Goal: Task Accomplishment & Management: Manage account settings

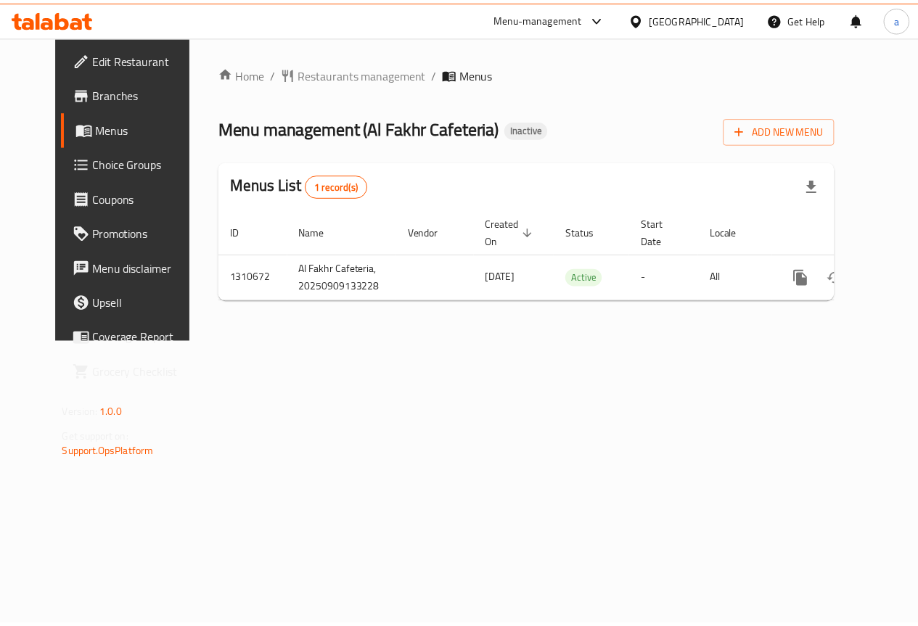
scroll to position [0, 5]
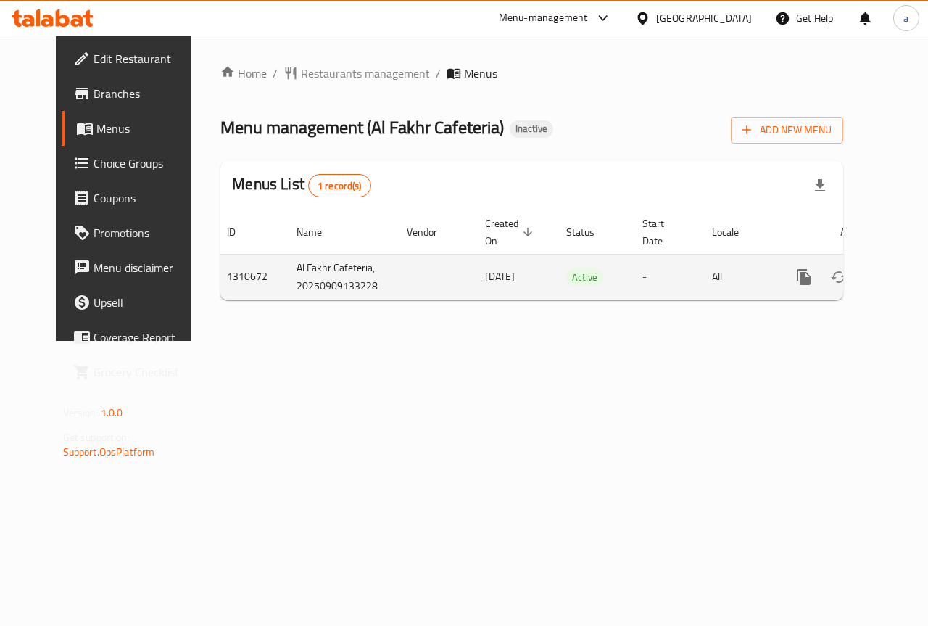
click at [900, 268] on icon "enhanced table" at bounding box center [908, 276] width 17 height 17
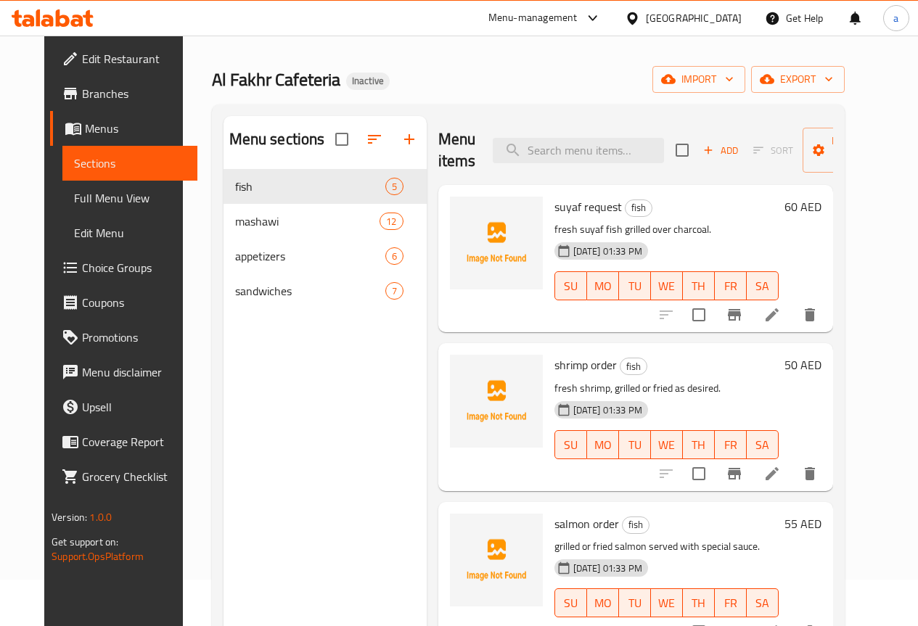
scroll to position [73, 0]
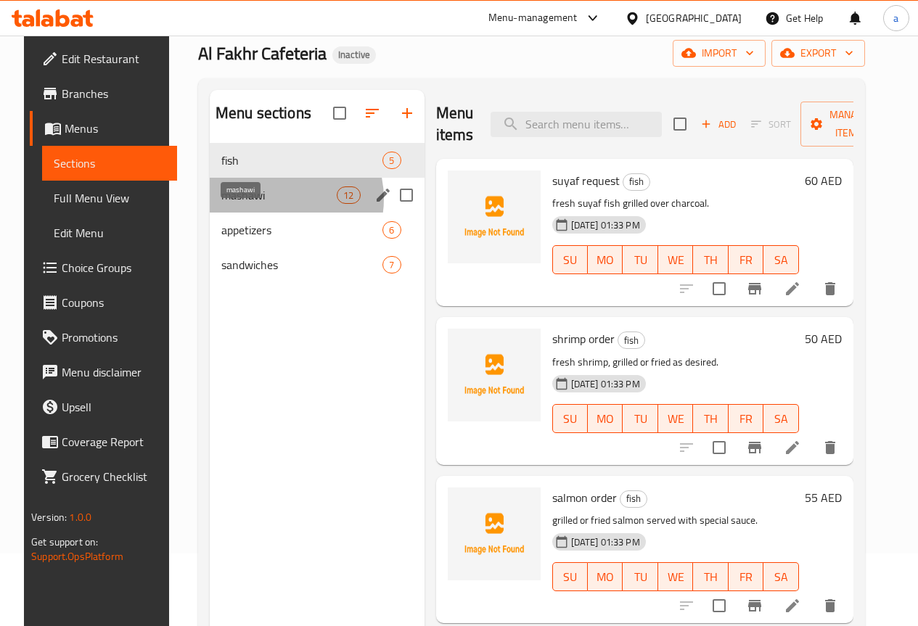
click at [261, 204] on span "mashawi" at bounding box center [278, 194] width 115 height 17
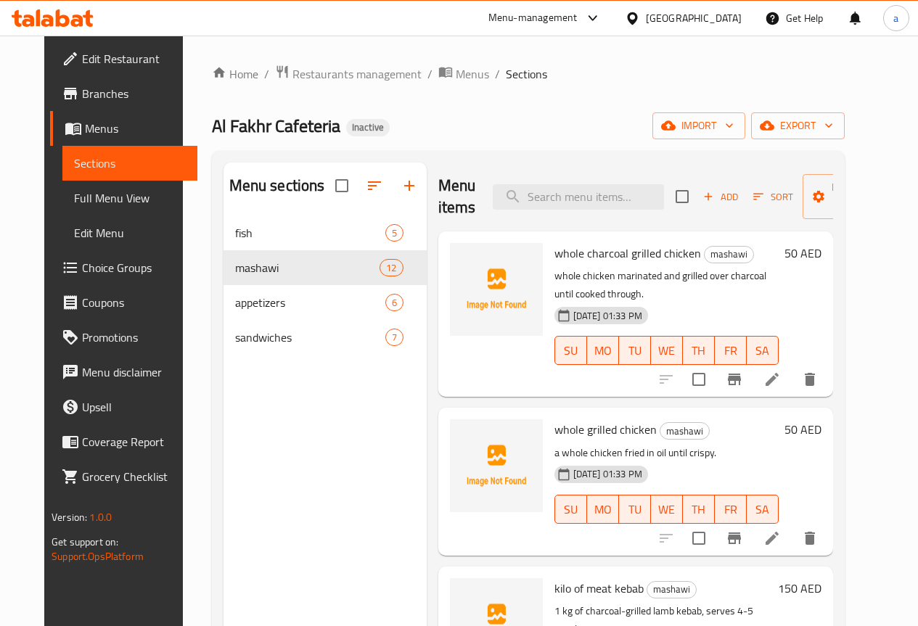
click at [85, 123] on span "Menus" at bounding box center [135, 128] width 101 height 17
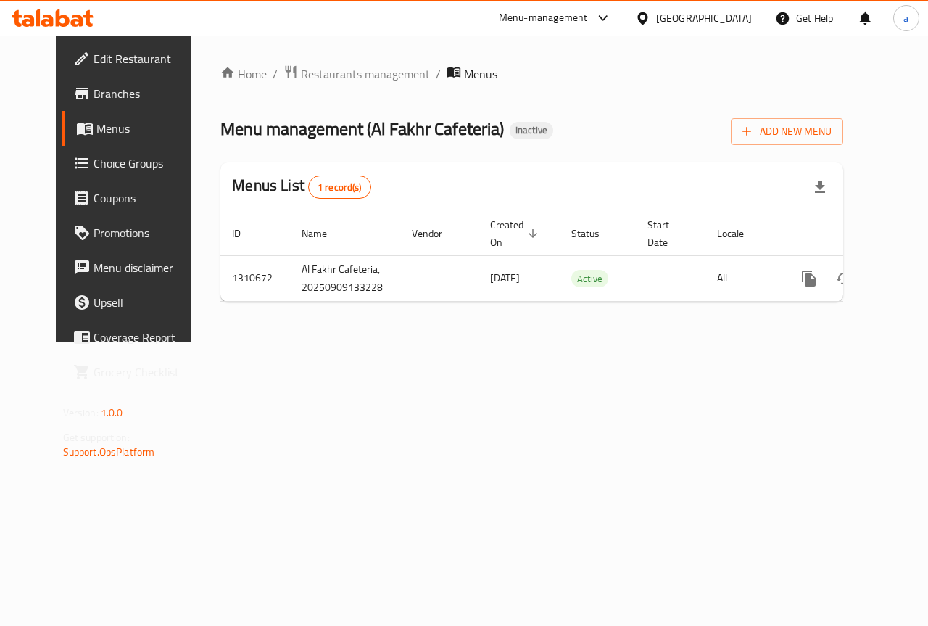
click at [114, 94] on span "Branches" at bounding box center [147, 93] width 106 height 17
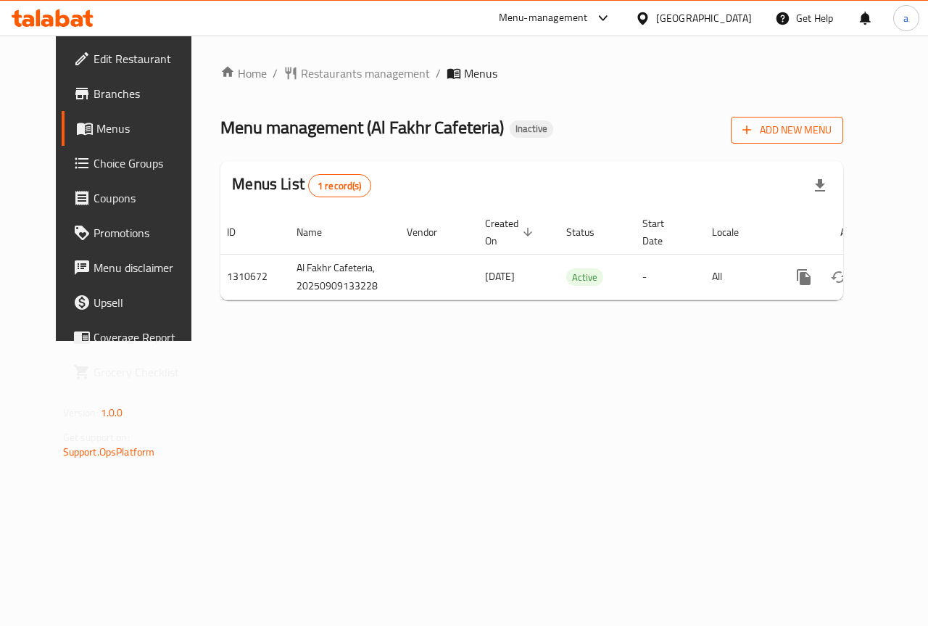
click at [810, 120] on button "Add New Menu" at bounding box center [787, 130] width 112 height 27
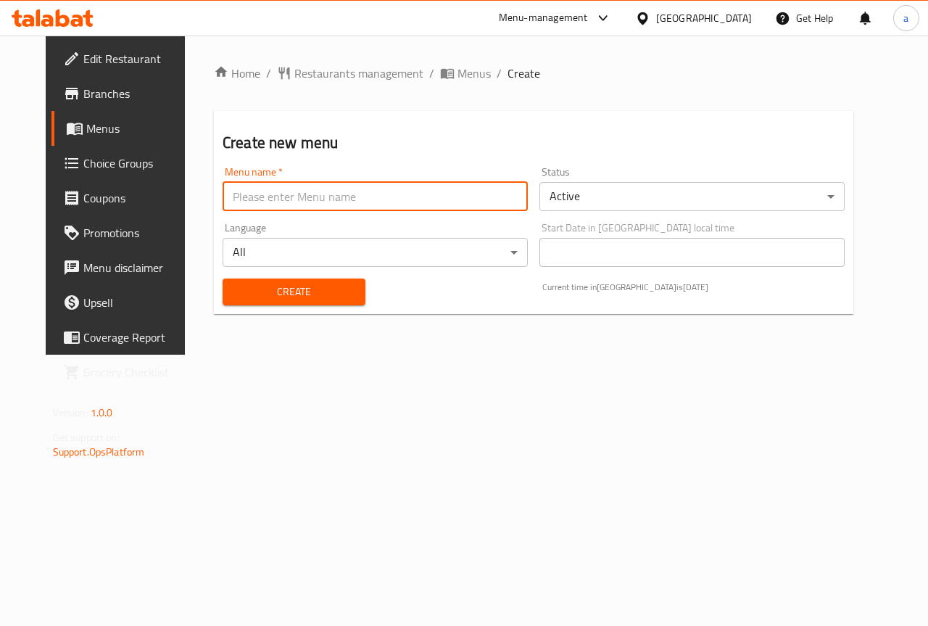
click at [387, 197] on input "text" at bounding box center [375, 196] width 305 height 29
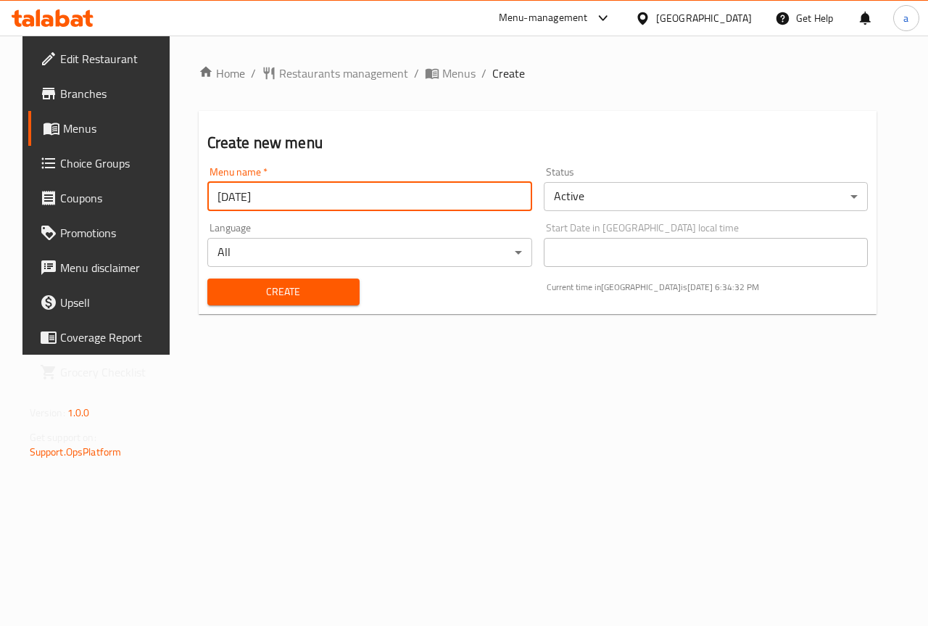
type input "9/9/2025"
click at [329, 300] on span "Create" at bounding box center [283, 292] width 129 height 18
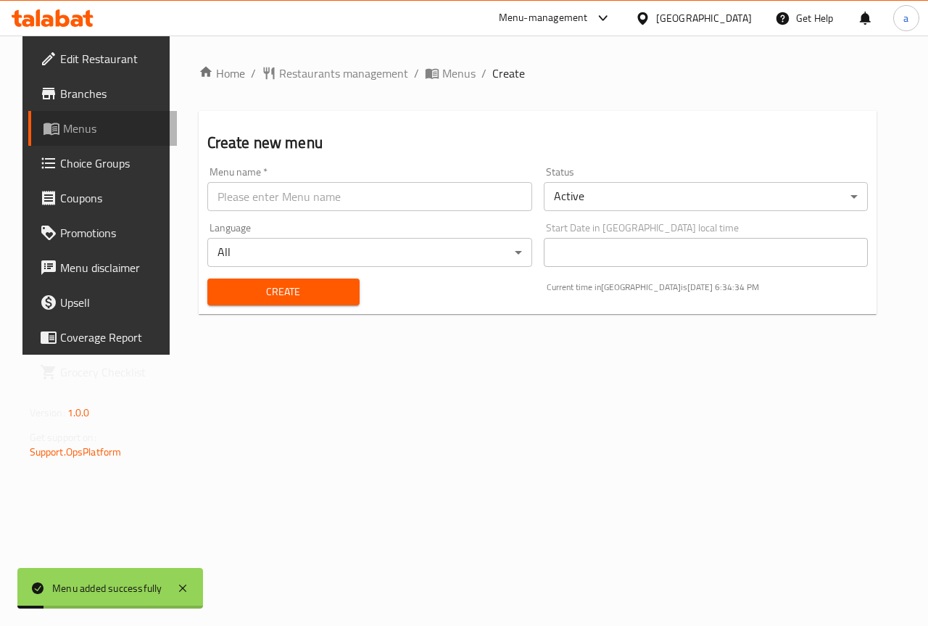
click at [63, 133] on span "Menus" at bounding box center [114, 128] width 103 height 17
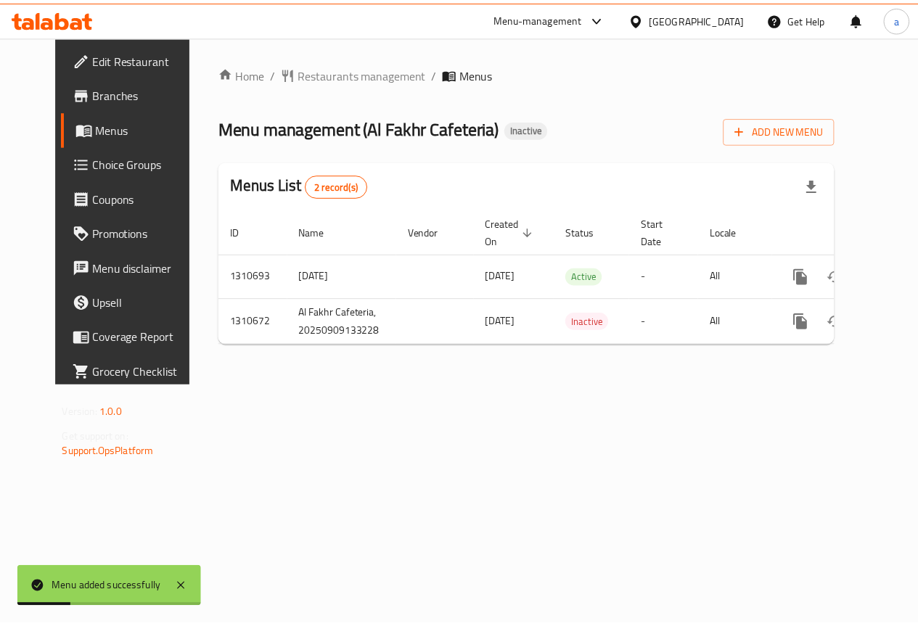
scroll to position [0, 5]
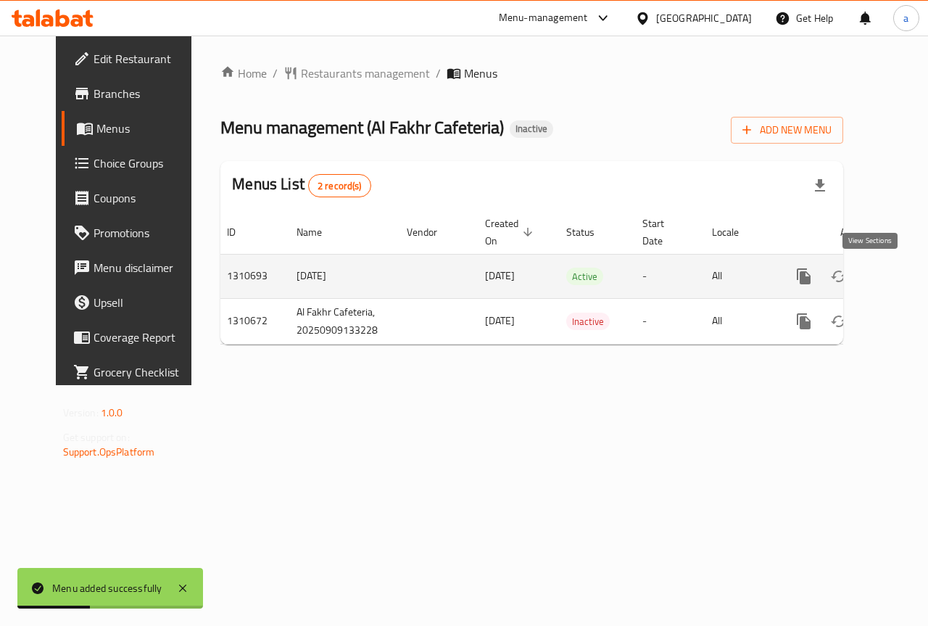
click at [900, 276] on icon "enhanced table" at bounding box center [908, 276] width 17 height 17
